Goal: Transaction & Acquisition: Purchase product/service

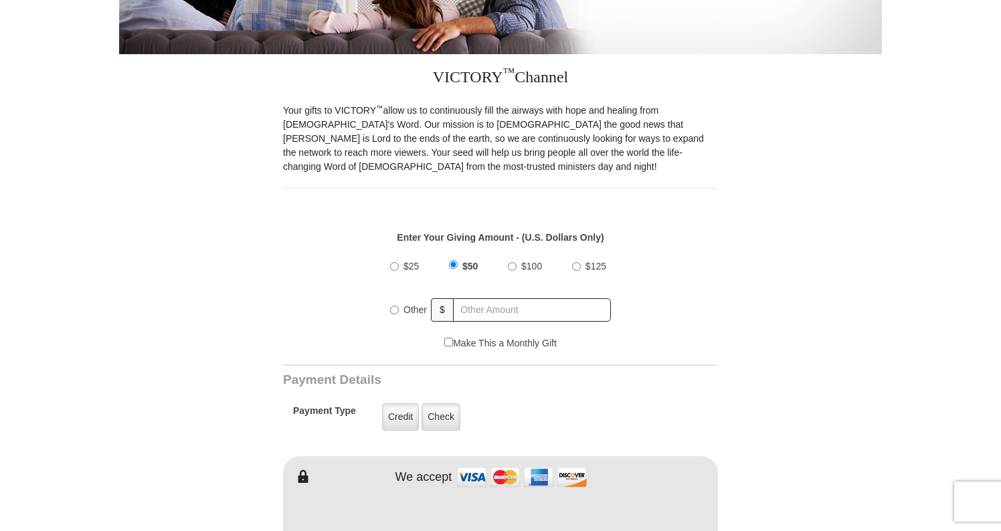
click at [511, 262] on input "$100" at bounding box center [512, 266] width 9 height 9
radio input "true"
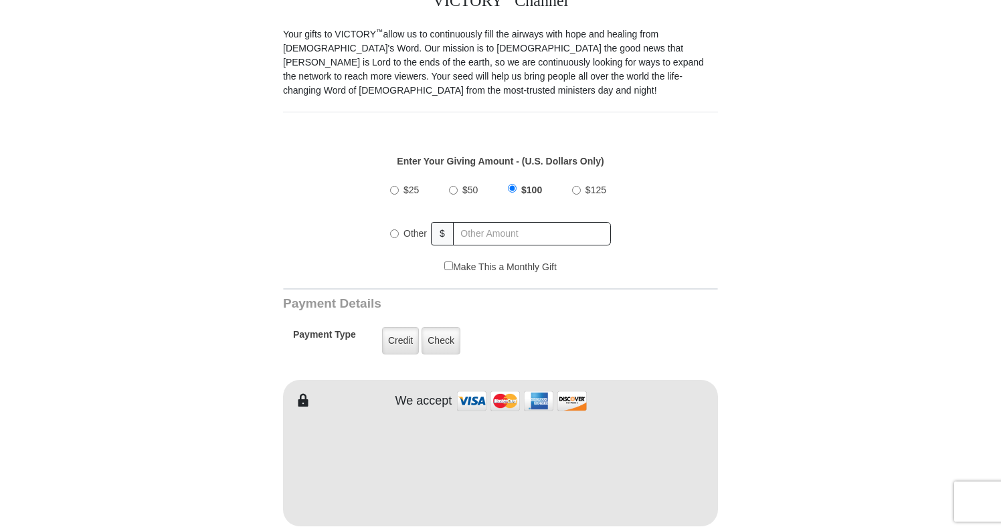
scroll to position [392, 0]
click at [445, 328] on label "Check" at bounding box center [440, 340] width 39 height 27
click at [0, 0] on input "Check" at bounding box center [0, 0] width 0 height 0
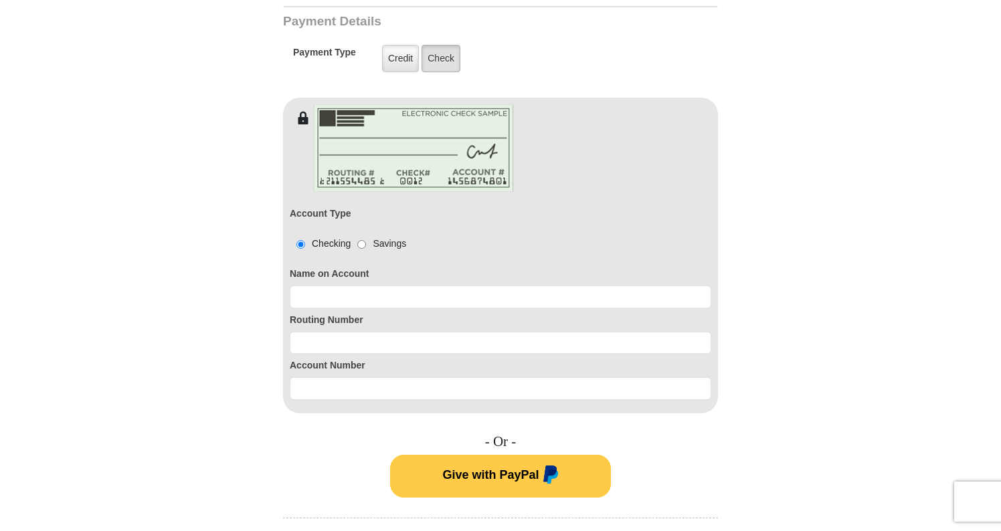
scroll to position [677, 0]
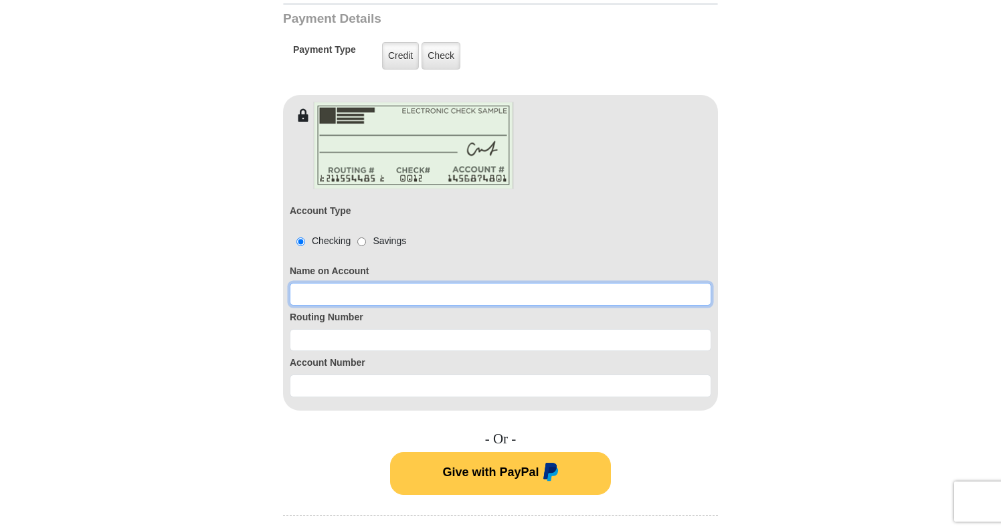
click at [329, 283] on input at bounding box center [500, 294] width 421 height 23
type input "[PERSON_NAME]"
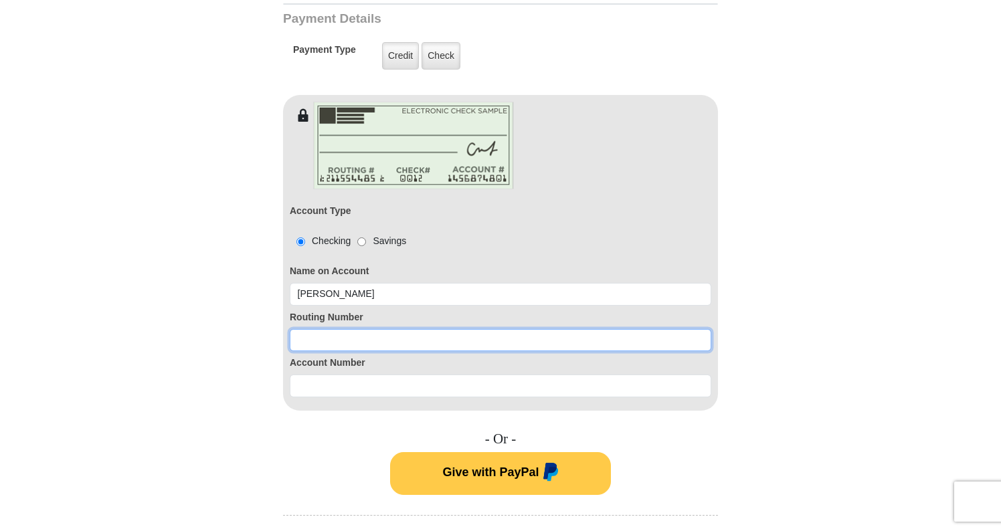
type input "3"
type input "031100102"
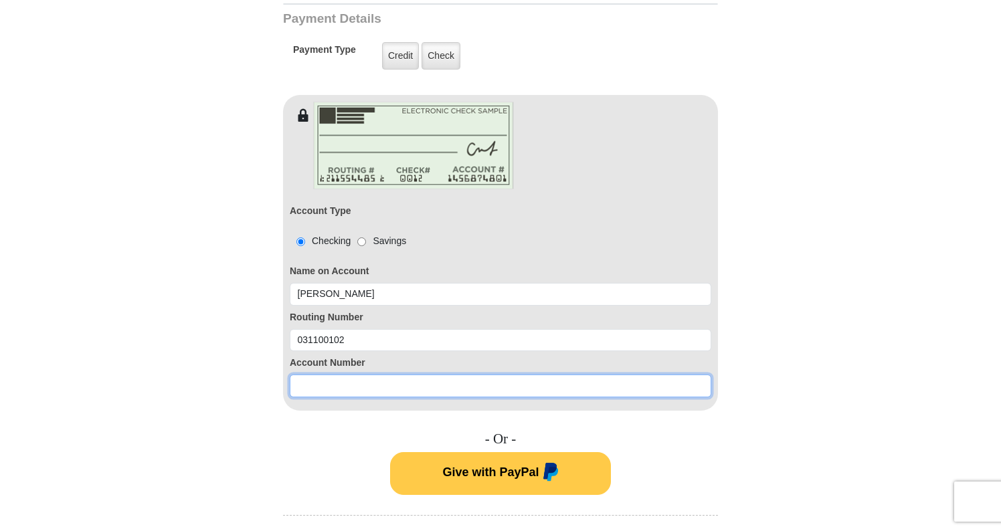
click at [320, 375] on input at bounding box center [500, 386] width 421 height 23
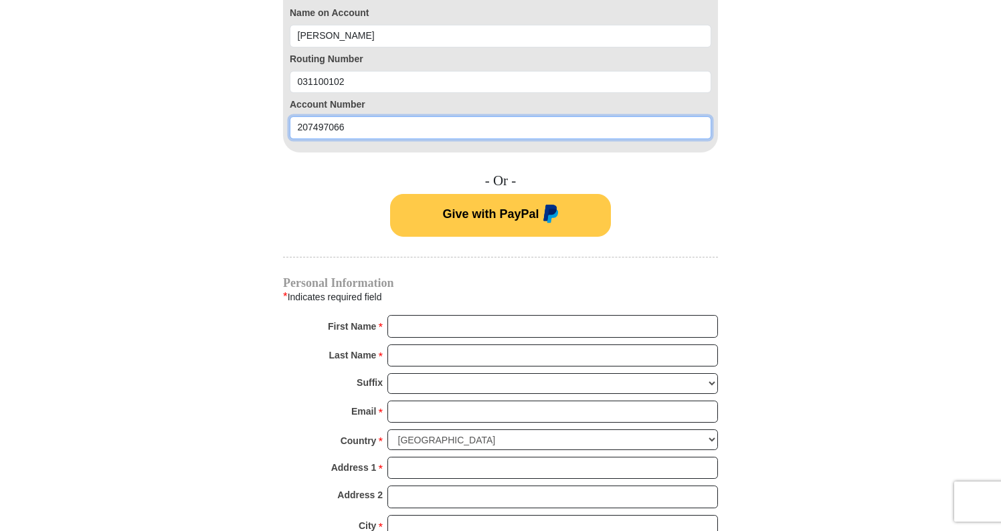
scroll to position [936, 0]
type input "207497066"
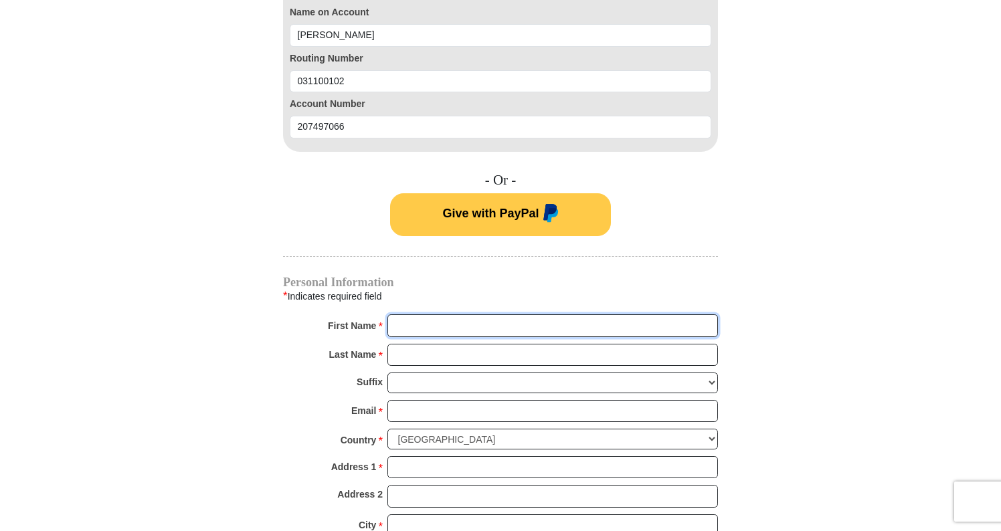
click at [437, 314] on input "First Name *" at bounding box center [552, 325] width 330 height 23
type input "[PERSON_NAME]"
click at [472, 344] on input "Last Name *" at bounding box center [552, 355] width 330 height 23
type input "[PERSON_NAME]"
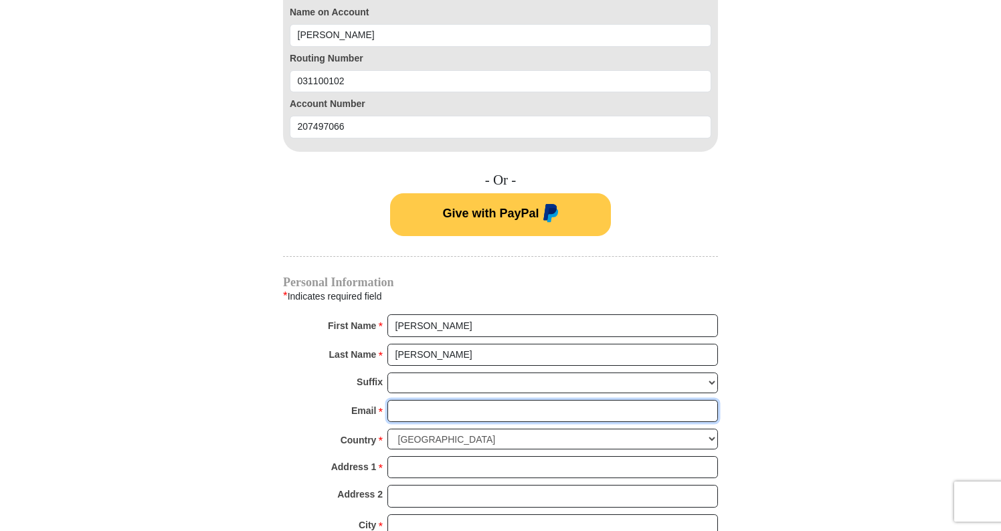
click at [441, 400] on input "Email *" at bounding box center [552, 411] width 330 height 23
type input "[EMAIL_ADDRESS][DOMAIN_NAME]"
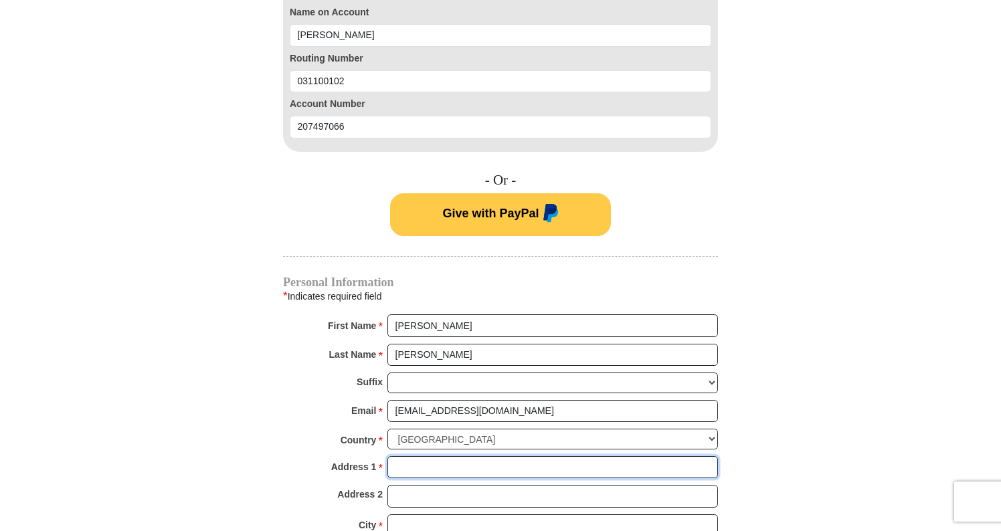
click at [432, 456] on input "Address 1 *" at bounding box center [552, 467] width 330 height 23
type input "[STREET_ADDRESS]"
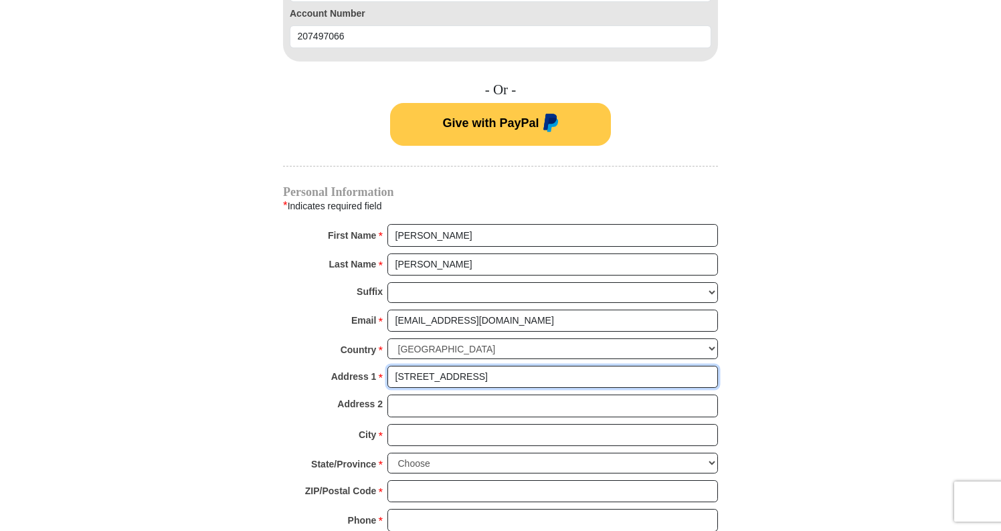
scroll to position [1029, 0]
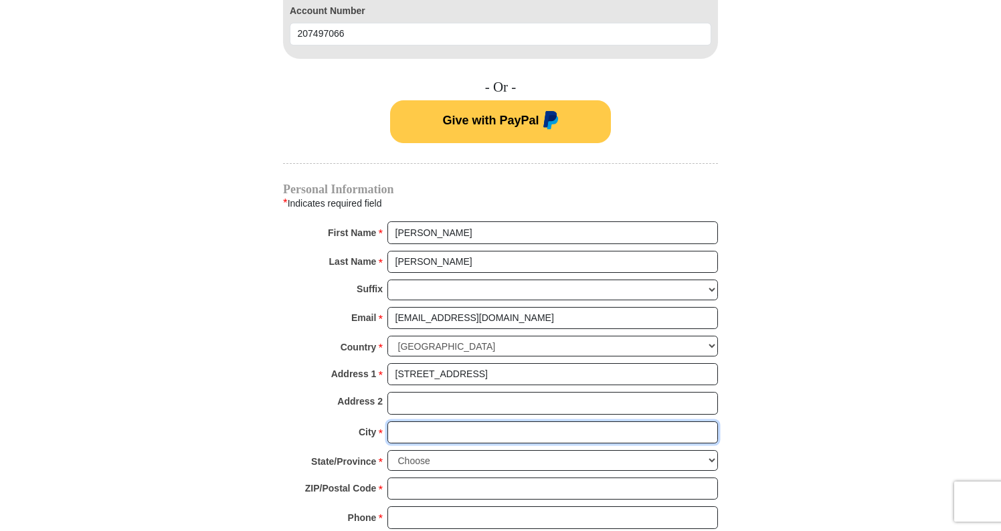
click at [455, 421] on input "City *" at bounding box center [552, 432] width 330 height 23
type input "Bear"
click at [467, 450] on select "Choose [US_STATE] [US_STATE] [US_STATE] [US_STATE] [US_STATE] Armed Forces Amer…" at bounding box center [552, 460] width 330 height 21
select select "DE"
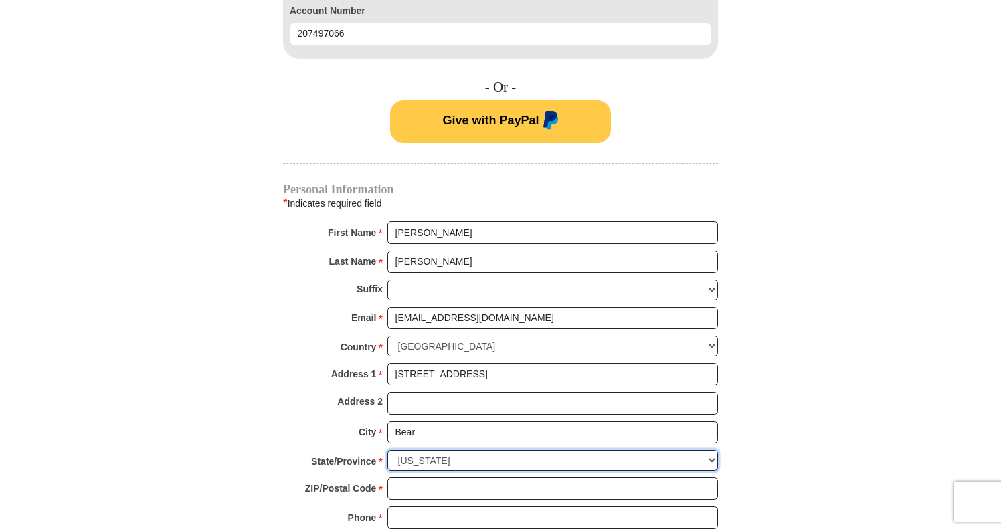
click at [387, 450] on select "Choose [US_STATE] [US_STATE] [US_STATE] [US_STATE] [US_STATE] Armed Forces Amer…" at bounding box center [552, 460] width 330 height 21
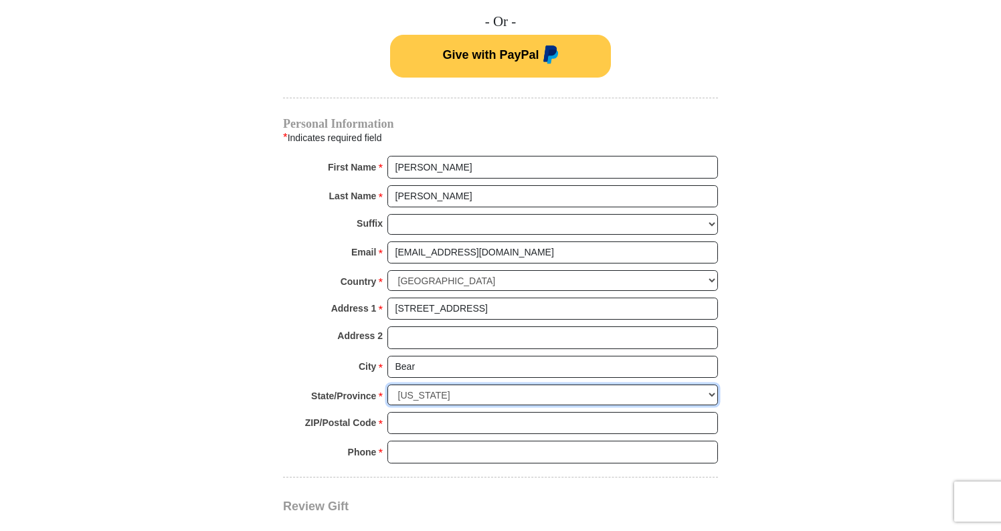
scroll to position [1094, 0]
click at [471, 412] on input "ZIP/Postal Code *" at bounding box center [552, 423] width 330 height 23
type input "19701"
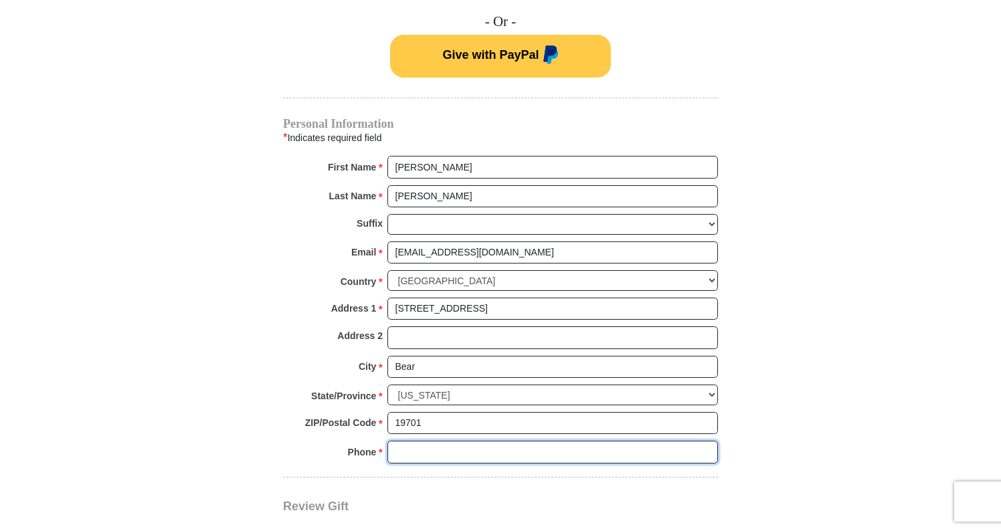
click at [458, 441] on input "Phone * *" at bounding box center [552, 452] width 330 height 23
type input "3025596277"
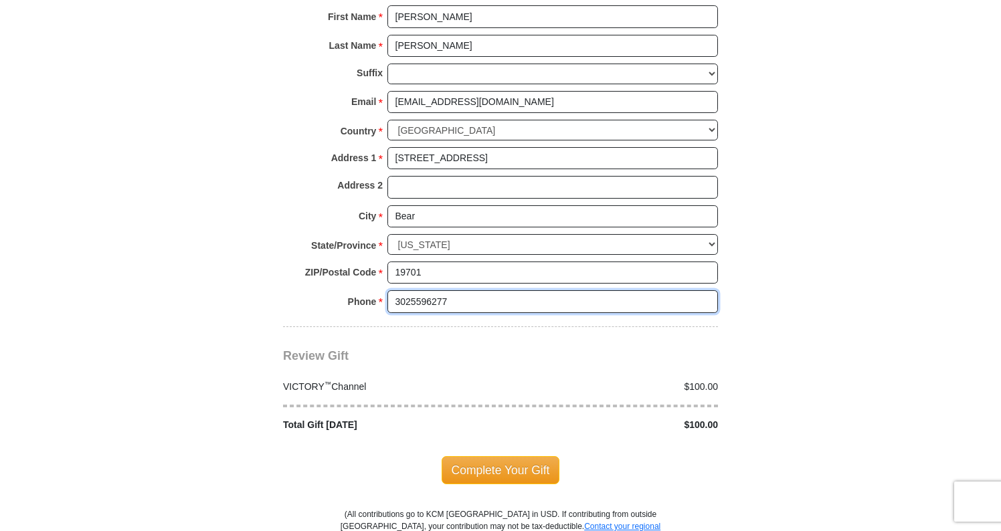
scroll to position [1253, 0]
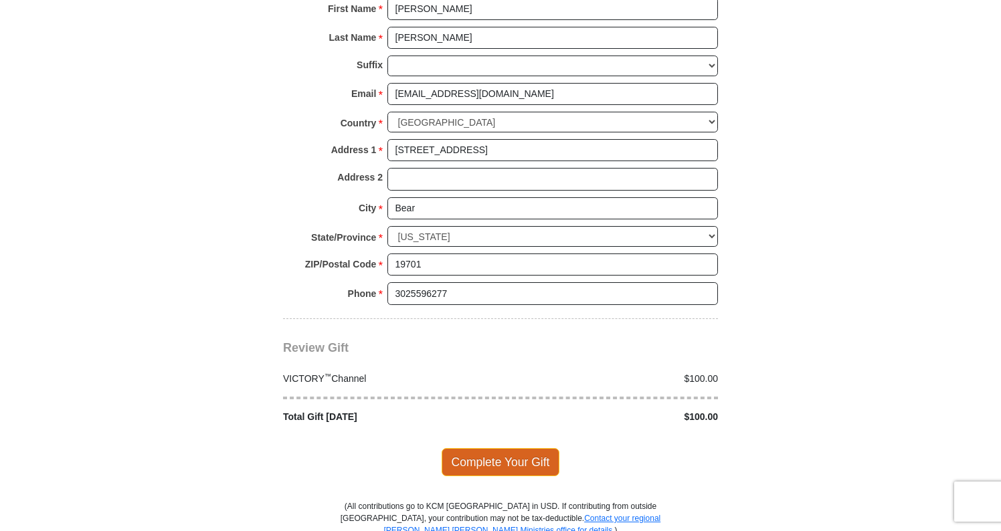
click at [508, 448] on span "Complete Your Gift" at bounding box center [500, 462] width 118 height 28
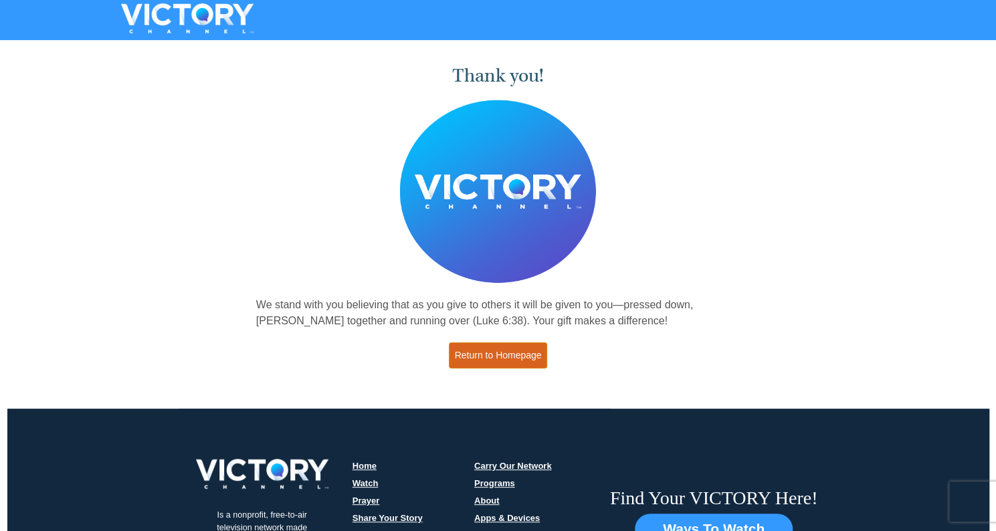
click at [493, 357] on link "Return to Homepage" at bounding box center [498, 355] width 99 height 26
